Goal: Transaction & Acquisition: Purchase product/service

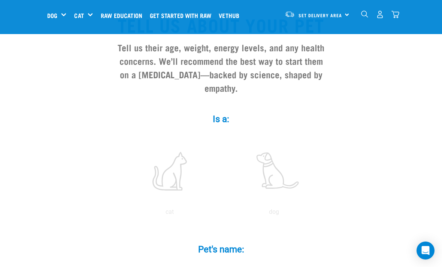
scroll to position [63, 0]
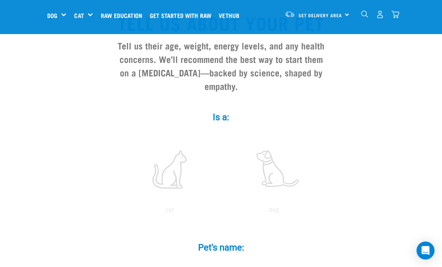
click at [0, 0] on div "Wildly Good Specials" at bounding box center [0, 0] width 0 height 0
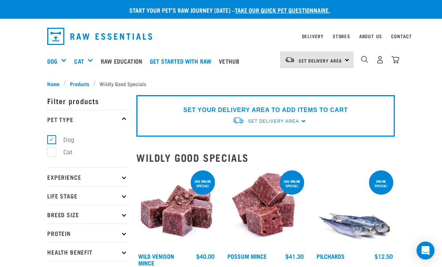
click at [0, 0] on div "Bulk Treats" at bounding box center [0, 0] width 0 height 0
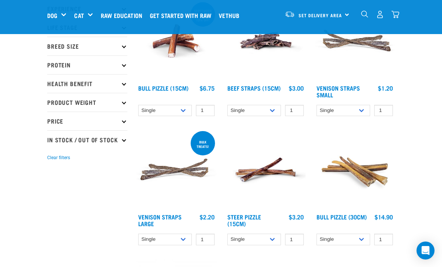
scroll to position [60, 0]
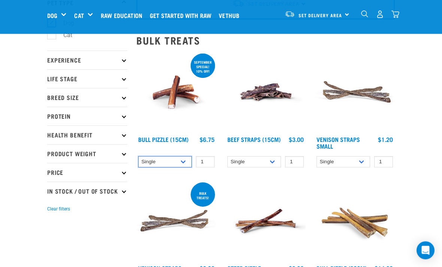
click at [185, 161] on select "Single 10 per pack 25 per pack" at bounding box center [165, 163] width 54 height 12
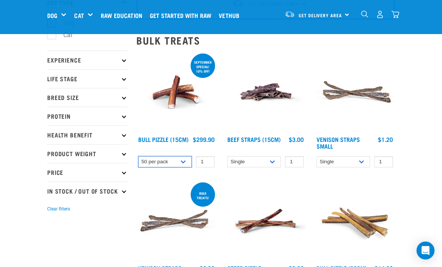
click at [187, 164] on select "Single 10 per pack 25 per pack" at bounding box center [165, 162] width 54 height 12
select select "443099"
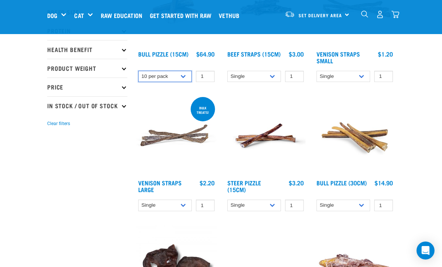
scroll to position [147, 0]
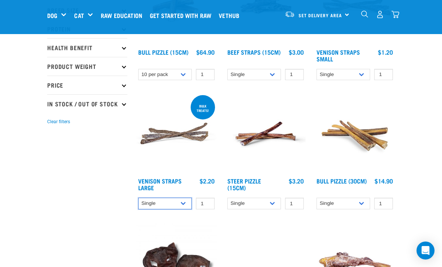
click at [185, 203] on select "Single 10 per pack 25 per pack" at bounding box center [165, 204] width 54 height 12
select select "699403"
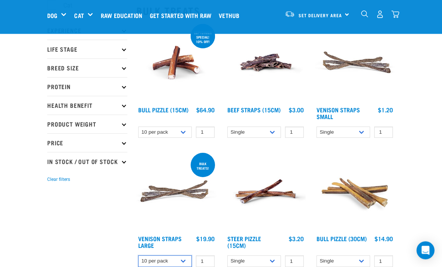
scroll to position [0, 0]
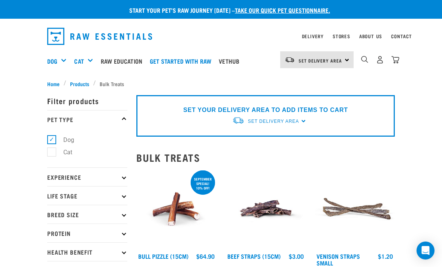
click at [57, 155] on label "Cat" at bounding box center [63, 152] width 24 height 9
click at [52, 153] on input "Cat" at bounding box center [49, 150] width 5 height 5
checkbox input "true"
click at [52, 143] on label "Dog" at bounding box center [64, 139] width 26 height 9
click at [52, 141] on input "Dog" at bounding box center [49, 138] width 5 height 5
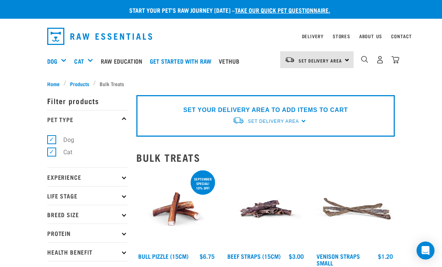
checkbox input "false"
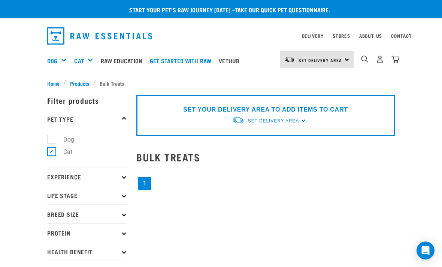
scroll to position [1, 0]
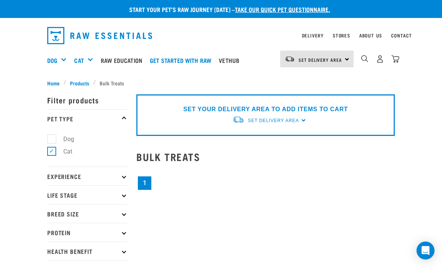
click at [82, 81] on span "Products" at bounding box center [79, 83] width 19 height 8
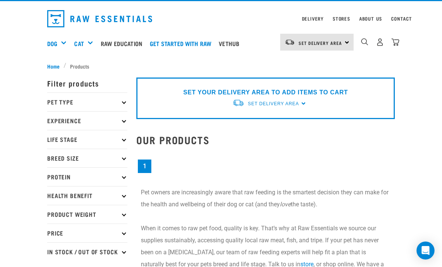
scroll to position [18, 0]
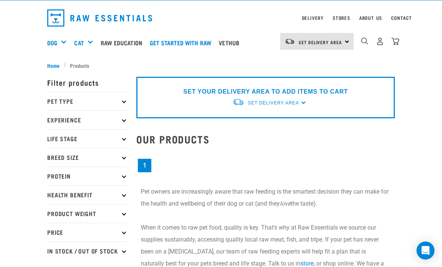
click at [0, 0] on div "Treats" at bounding box center [0, 0] width 0 height 0
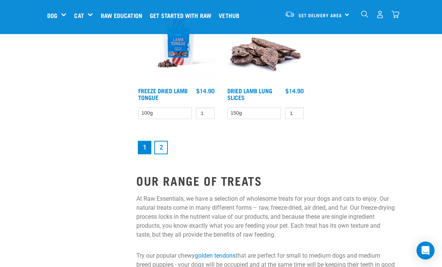
scroll to position [1405, 0]
click at [161, 154] on link "2" at bounding box center [160, 147] width 13 height 13
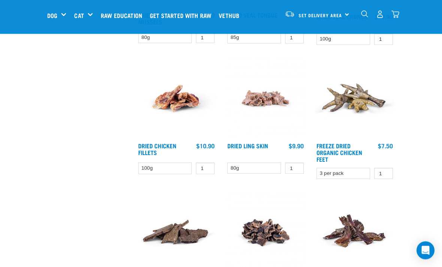
scroll to position [439, 0]
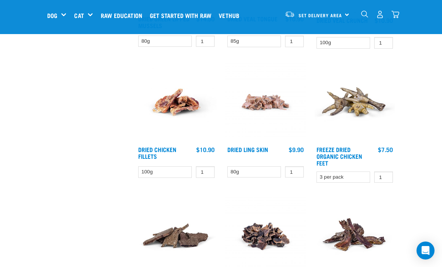
click at [381, 15] on img "dropdown navigation" at bounding box center [380, 14] width 8 height 8
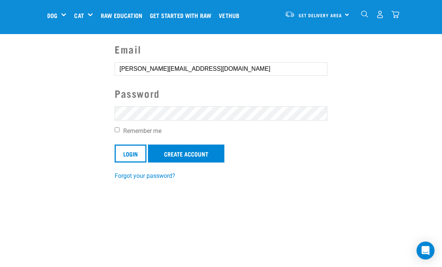
scroll to position [57, 0]
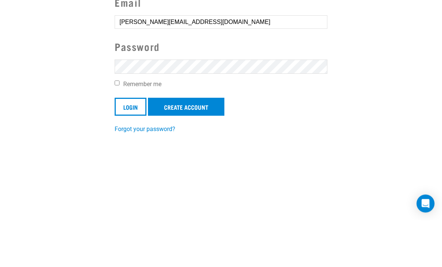
click at [131, 145] on input "Login" at bounding box center [131, 154] width 32 height 18
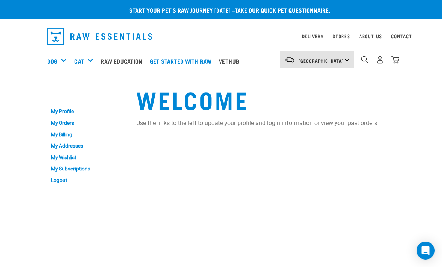
click at [337, 60] on div "North Island North Island South Island" at bounding box center [316, 59] width 73 height 17
click at [338, 63] on div "North Island North Island South Island" at bounding box center [316, 59] width 73 height 17
click at [0, 0] on div "Treats" at bounding box center [0, 0] width 0 height 0
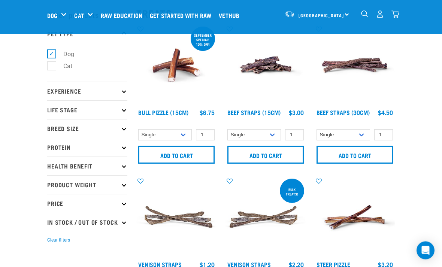
scroll to position [30, 0]
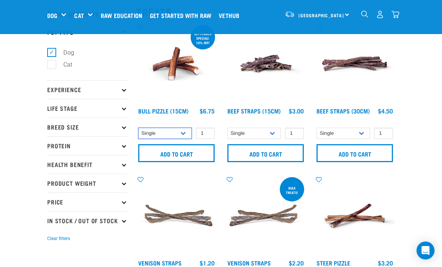
click at [186, 134] on select "Single 10 per pack 25 per pack" at bounding box center [165, 134] width 54 height 12
select select "443099"
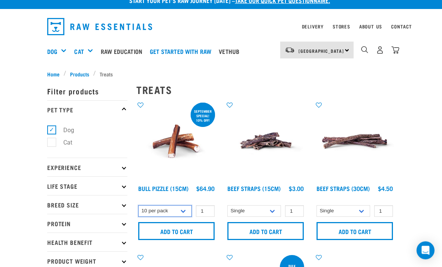
scroll to position [5, 0]
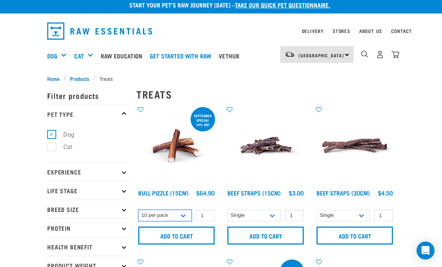
click at [186, 211] on select "Single 10 per pack 25 per pack" at bounding box center [165, 216] width 54 height 12
click at [190, 232] on input "Add to cart" at bounding box center [176, 236] width 76 height 18
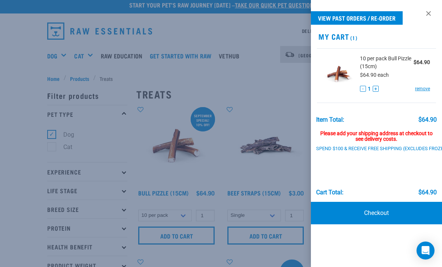
click at [261, 197] on div at bounding box center [221, 133] width 442 height 267
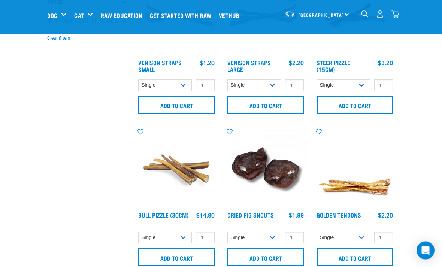
scroll to position [232, 0]
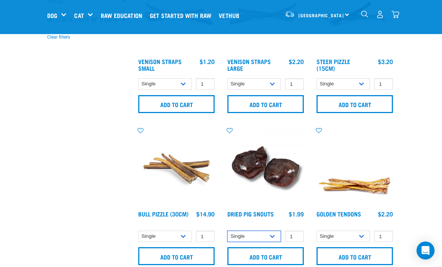
click at [276, 235] on select "Single 10 per pack 25 per pack" at bounding box center [254, 237] width 54 height 12
select select "443097"
click at [283, 249] on input "Add to cart" at bounding box center [265, 256] width 76 height 18
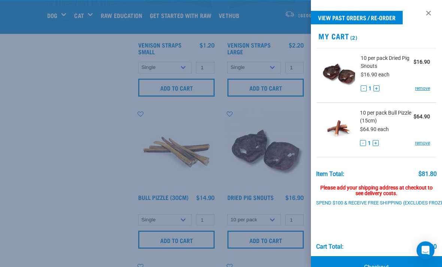
scroll to position [248, 0]
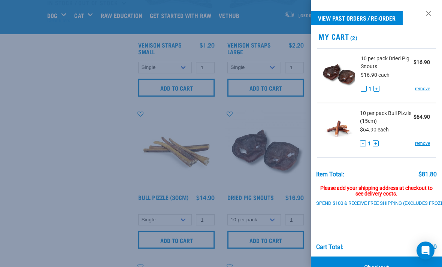
click at [272, 191] on div at bounding box center [221, 133] width 442 height 267
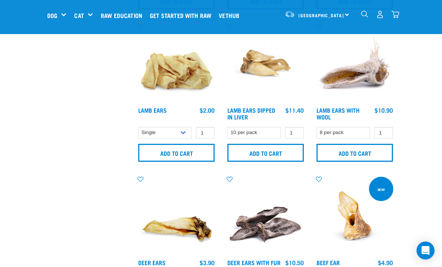
scroll to position [664, 0]
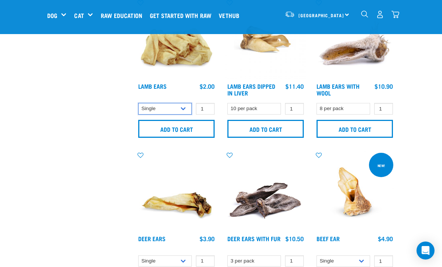
click at [188, 111] on select "Single 10 per pack 1kg" at bounding box center [165, 109] width 54 height 12
select select "800"
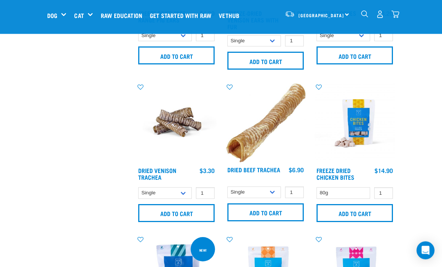
scroll to position [1043, 0]
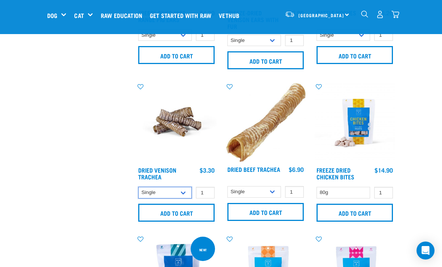
click at [190, 193] on select "Single 10 per pack 25 per pack" at bounding box center [165, 193] width 54 height 12
select select "443103"
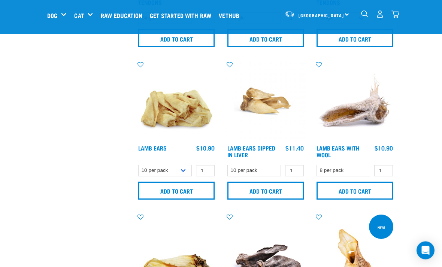
scroll to position [601, 0]
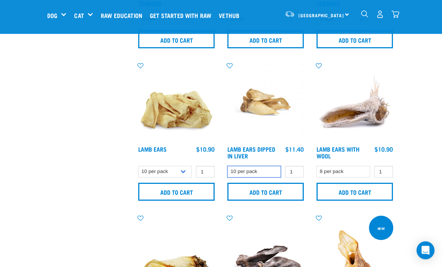
click at [272, 166] on select "10 per pack" at bounding box center [254, 172] width 54 height 12
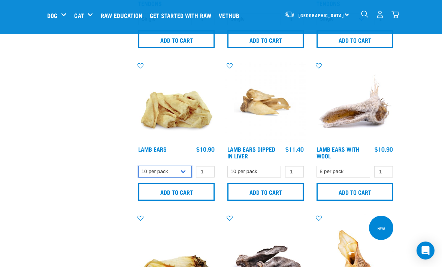
click at [188, 172] on select "Single 10 per pack 1kg" at bounding box center [165, 172] width 54 height 12
click at [188, 173] on select "Single 10 per pack 1kg" at bounding box center [165, 172] width 54 height 12
select select "800"
click at [196, 190] on input "Add to cart" at bounding box center [176, 192] width 76 height 18
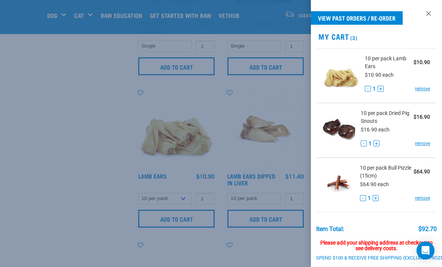
scroll to position [574, 0]
click at [73, 150] on div at bounding box center [221, 133] width 442 height 267
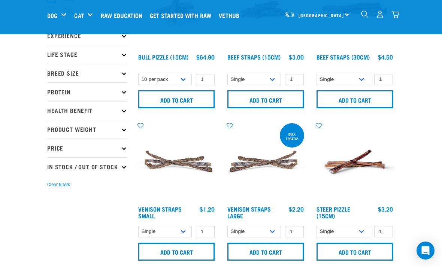
scroll to position [150, 0]
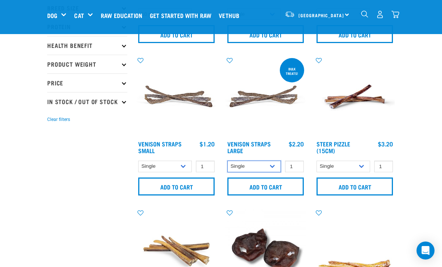
click at [275, 167] on select "Single 10 per pack 25 per pack" at bounding box center [254, 167] width 54 height 12
select select "699403"
click at [276, 188] on input "Add to cart" at bounding box center [265, 187] width 76 height 18
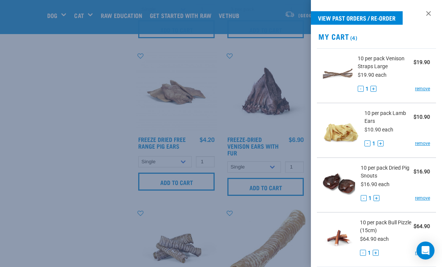
scroll to position [918, 0]
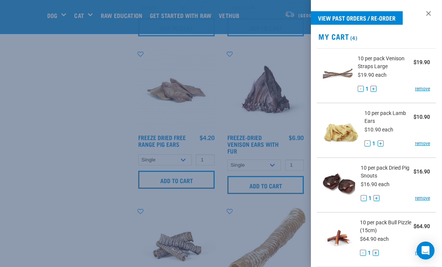
click at [261, 208] on div at bounding box center [221, 133] width 442 height 267
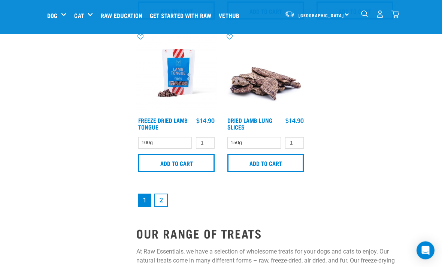
scroll to position [1549, 0]
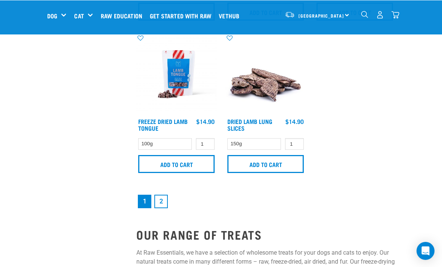
click at [278, 171] on input "Add to cart" at bounding box center [265, 164] width 76 height 18
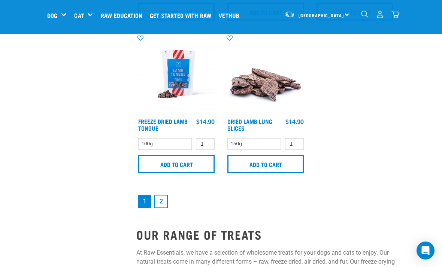
click at [165, 208] on link "2" at bounding box center [160, 201] width 13 height 13
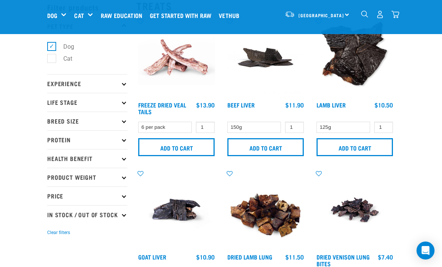
scroll to position [37, 0]
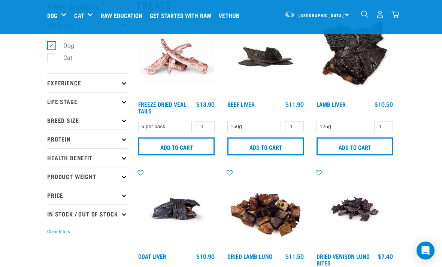
click at [286, 147] on input "Add to cart" at bounding box center [265, 147] width 76 height 18
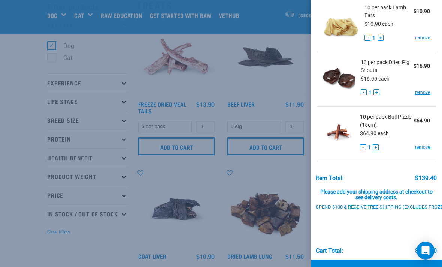
scroll to position [211, 0]
click at [395, 267] on link "Checkout" at bounding box center [376, 272] width 131 height 22
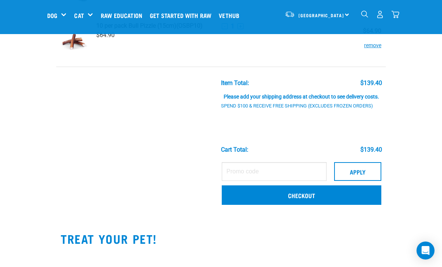
scroll to position [303, 0]
click at [367, 196] on link "Checkout" at bounding box center [302, 194] width 160 height 19
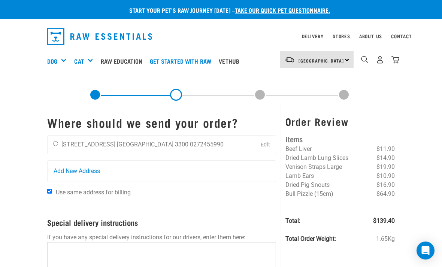
click at [92, 143] on li "10 Turnberry Crescent" at bounding box center [88, 144] width 54 height 7
click at [58, 143] on input "radio" at bounding box center [55, 143] width 5 height 5
radio input "true"
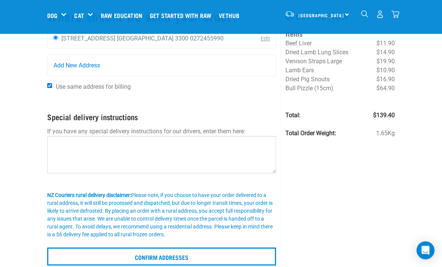
scroll to position [50, 0]
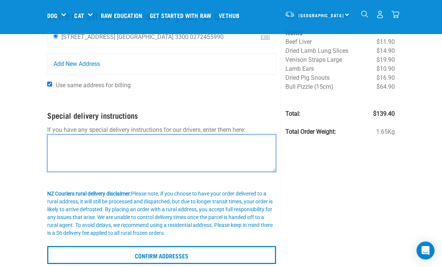
click at [230, 144] on textarea at bounding box center [161, 153] width 229 height 37
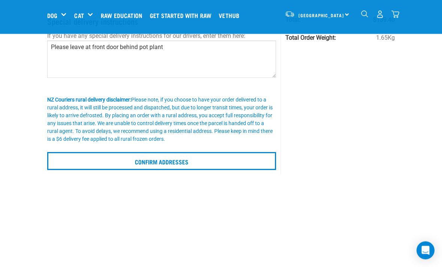
scroll to position [144, 0]
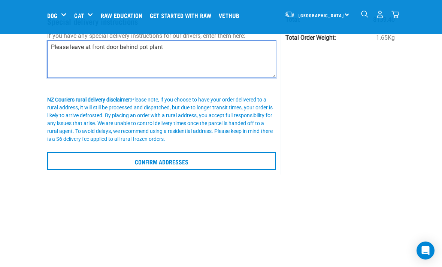
type textarea "Please leave at front door behind pot plant"
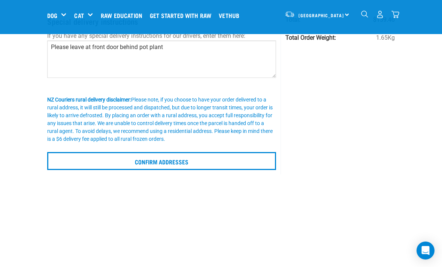
click at [250, 163] on input "Confirm addresses" at bounding box center [161, 161] width 229 height 18
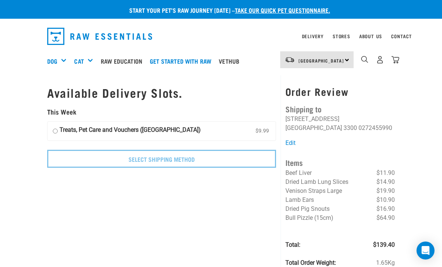
click at [200, 132] on label "Treats, Pet Care and Vouchers (North Island) $9.99" at bounding box center [162, 131] width 228 height 19
click at [58, 132] on input "Treats, Pet Care and Vouchers (North Island) $9.99" at bounding box center [55, 131] width 5 height 11
radio input "true"
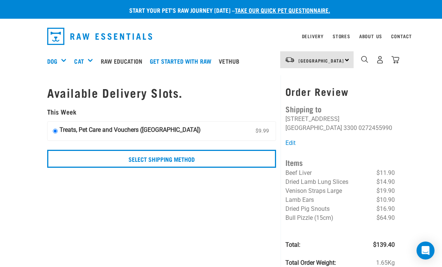
click at [183, 161] on input "Select Shipping Method" at bounding box center [161, 159] width 229 height 18
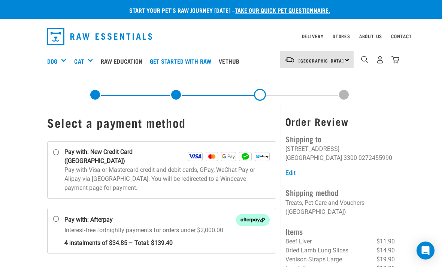
click at [133, 166] on p "Pay with Visa or Mastercard credit and debit cards, GPay, WeChat Pay or Alipay …" at bounding box center [166, 179] width 205 height 27
click at [59, 155] on input "Pay with: New Credit Card ([GEOGRAPHIC_DATA])" at bounding box center [56, 153] width 6 height 6
radio input "true"
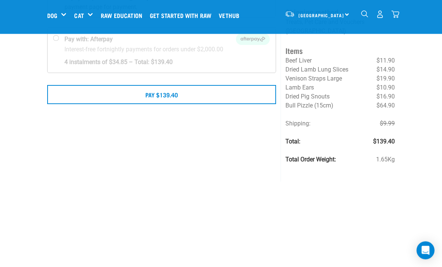
scroll to position [100, 0]
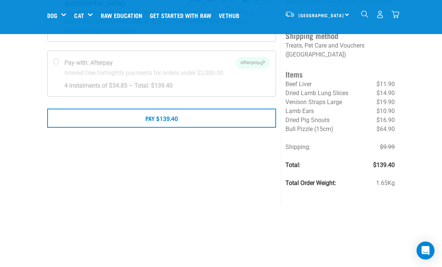
click at [235, 109] on button "Pay $139.40" at bounding box center [161, 118] width 229 height 19
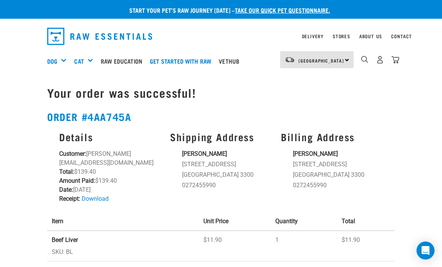
click at [390, 127] on div "Details Customer: [PERSON_NAME][EMAIL_ADDRESS][DOMAIN_NAME] Total: $139.40 Amou…" at bounding box center [221, 167] width 357 height 81
